Goal: Information Seeking & Learning: Learn about a topic

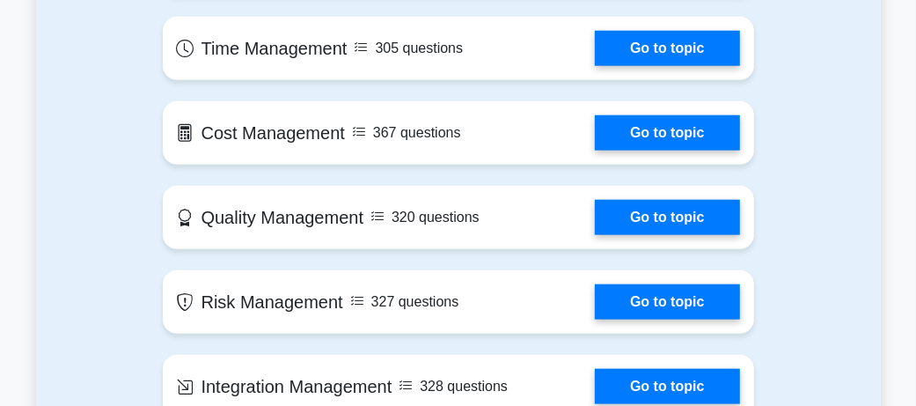
scroll to position [1051, 0]
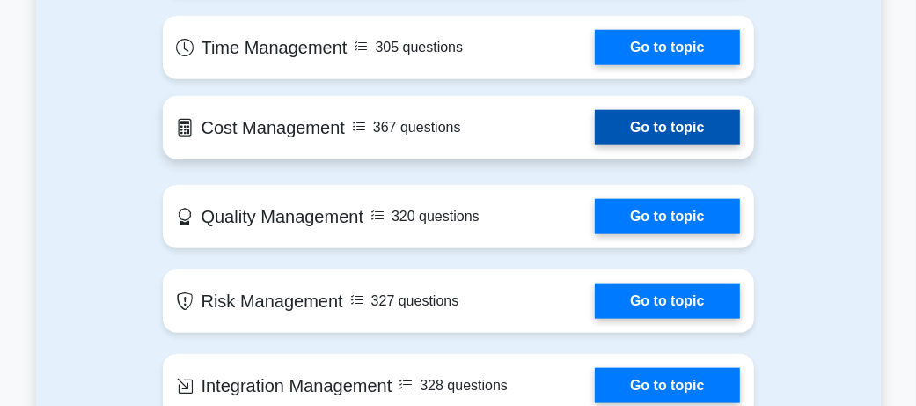
click at [636, 130] on link "Go to topic" at bounding box center [667, 127] width 144 height 35
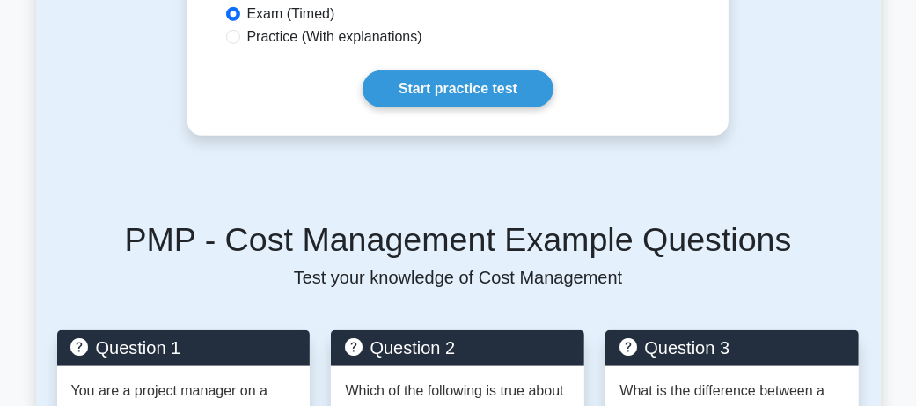
scroll to position [658, 0]
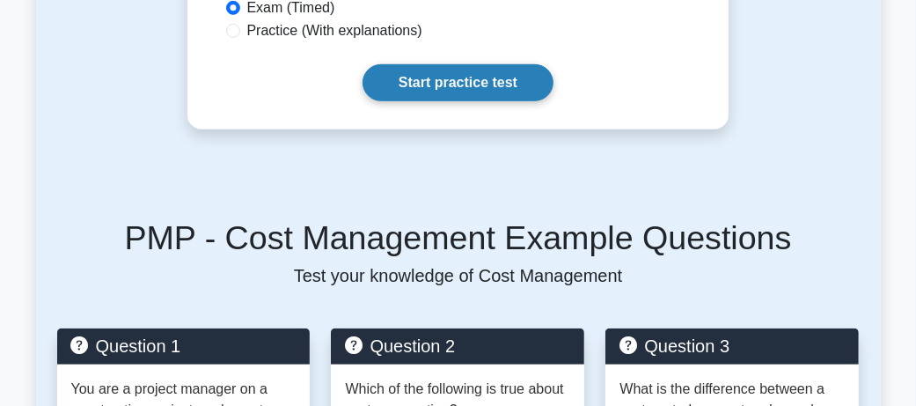
click at [511, 101] on link "Start practice test" at bounding box center [458, 82] width 191 height 37
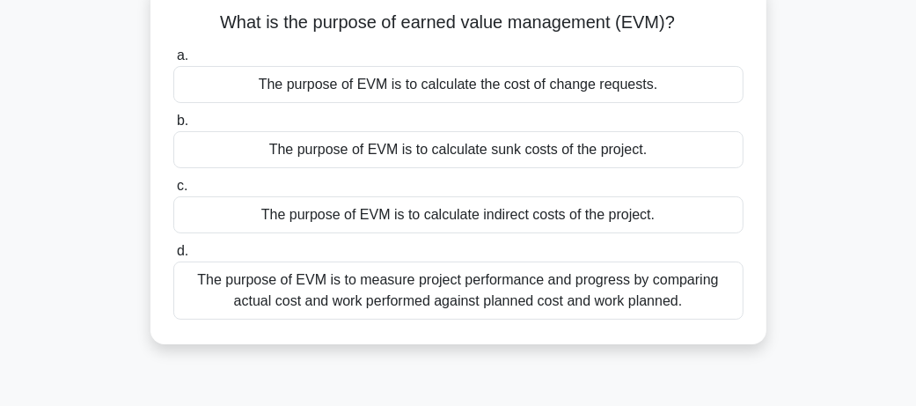
scroll to position [106, 0]
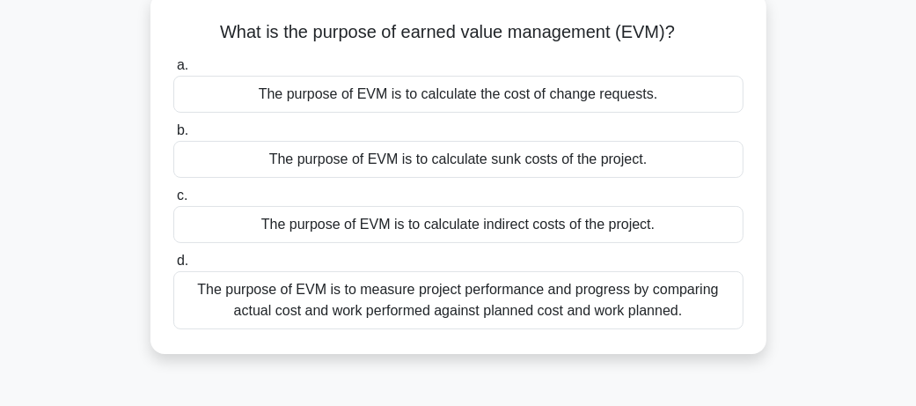
click at [449, 301] on div "The purpose of EVM is to measure project performance and progress by comparing …" at bounding box center [458, 300] width 570 height 58
click at [173, 267] on input "d. The purpose of EVM is to measure project performance and progress by compari…" at bounding box center [173, 260] width 0 height 11
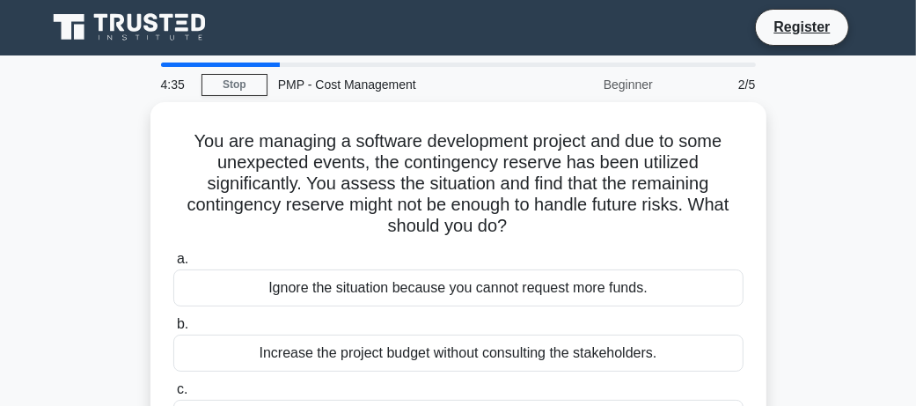
scroll to position [0, 0]
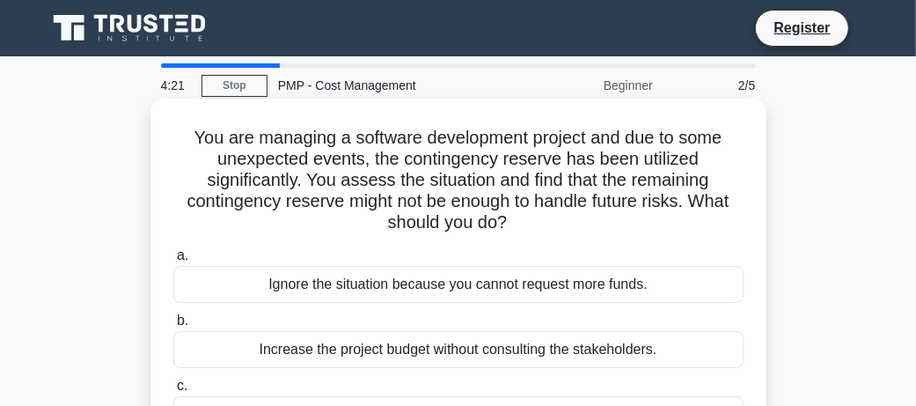
click at [410, 286] on div "Ignore the situation because you cannot request more funds." at bounding box center [458, 284] width 570 height 37
click at [173, 261] on input "a. Ignore the situation because you cannot request more funds." at bounding box center [173, 255] width 0 height 11
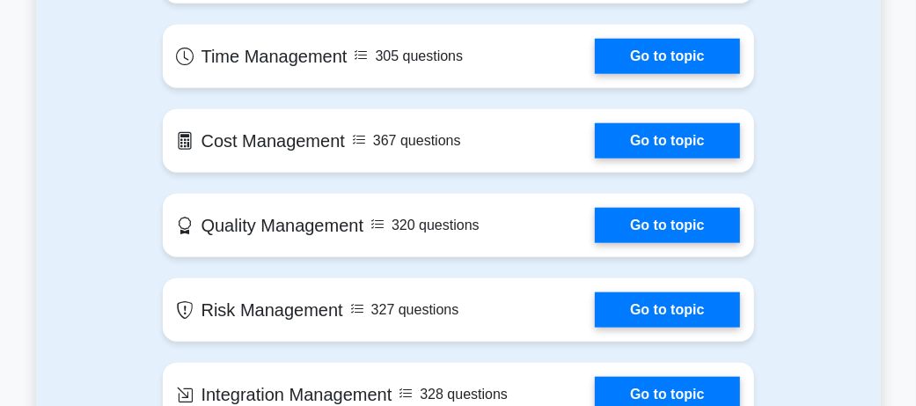
scroll to position [1051, 0]
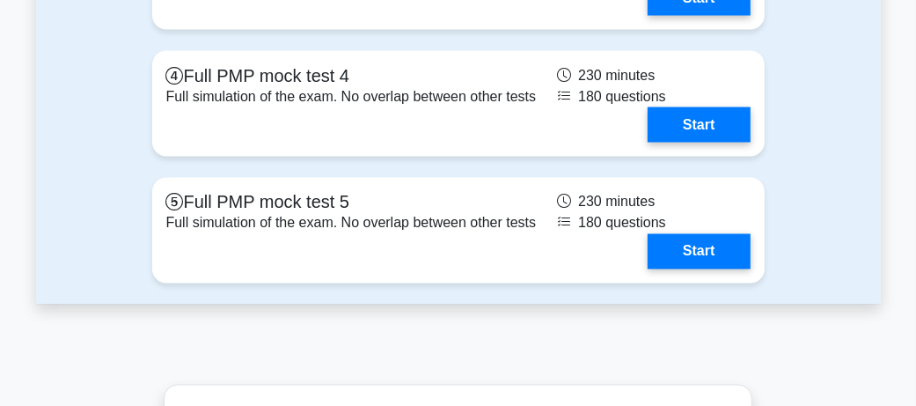
scroll to position [5496, 0]
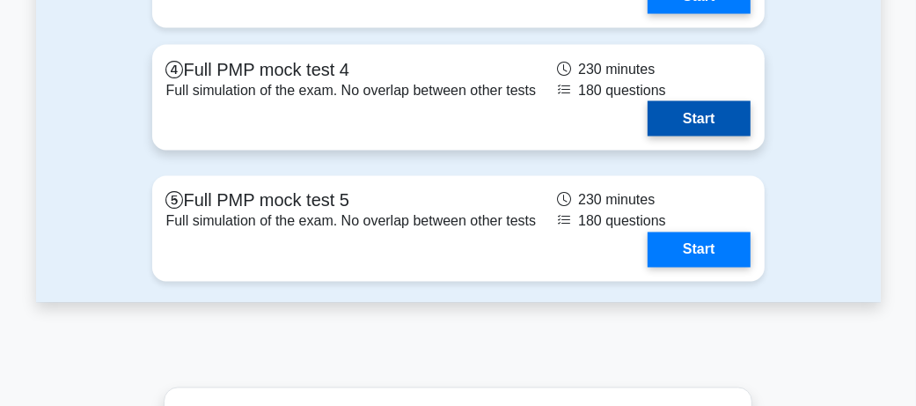
click at [679, 114] on link "Start" at bounding box center [699, 118] width 102 height 35
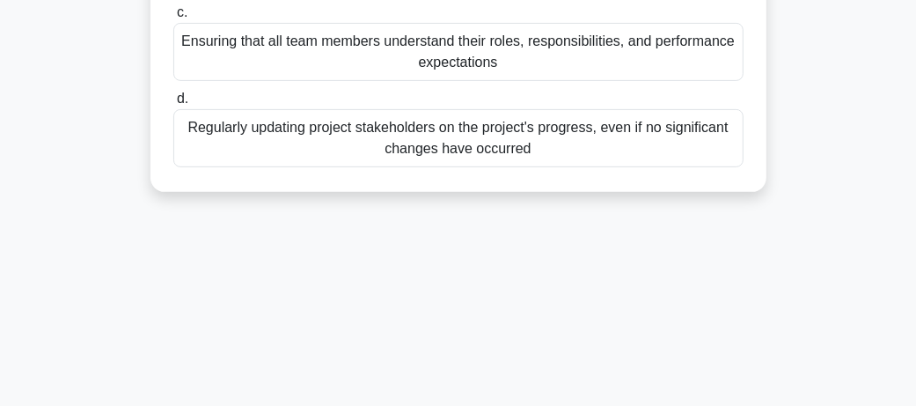
scroll to position [355, 0]
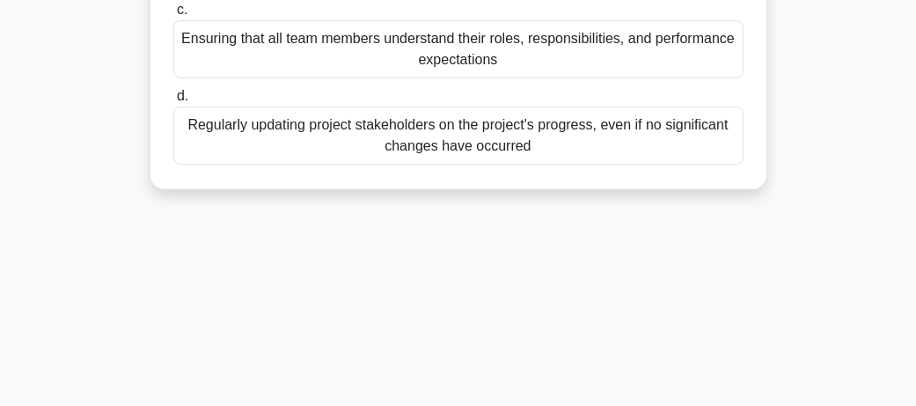
click at [504, 151] on div "Regularly updating project stakeholders on the project's progress, even if no s…" at bounding box center [458, 136] width 570 height 58
click at [173, 102] on input "d. Regularly updating project stakeholders on the project's progress, even if n…" at bounding box center [173, 96] width 0 height 11
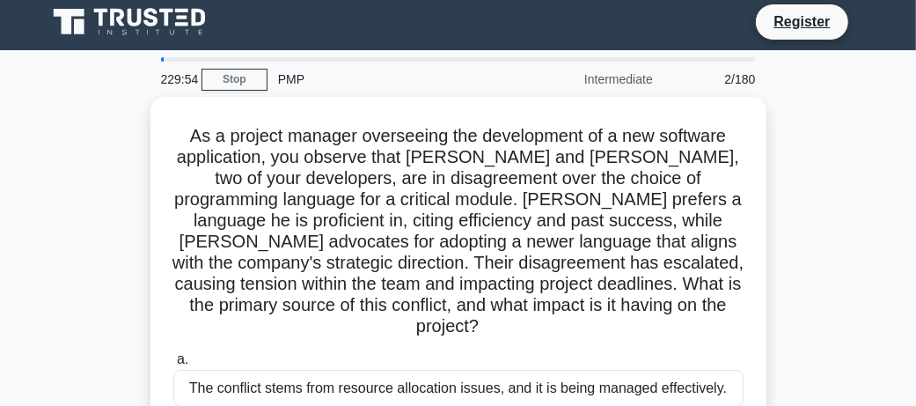
scroll to position [0, 0]
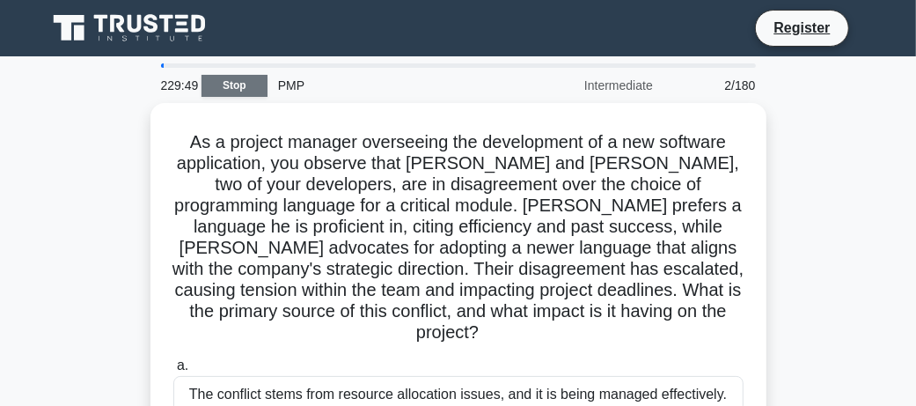
click at [235, 88] on link "Stop" at bounding box center [235, 86] width 66 height 22
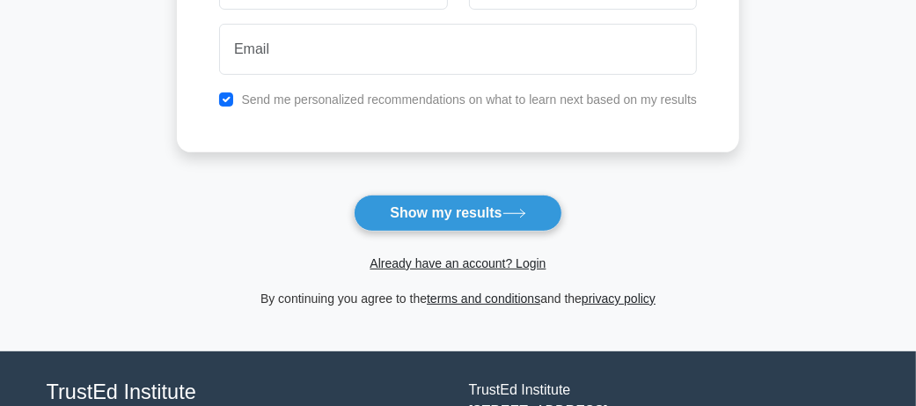
scroll to position [474, 0]
